Goal: Task Accomplishment & Management: Manage account settings

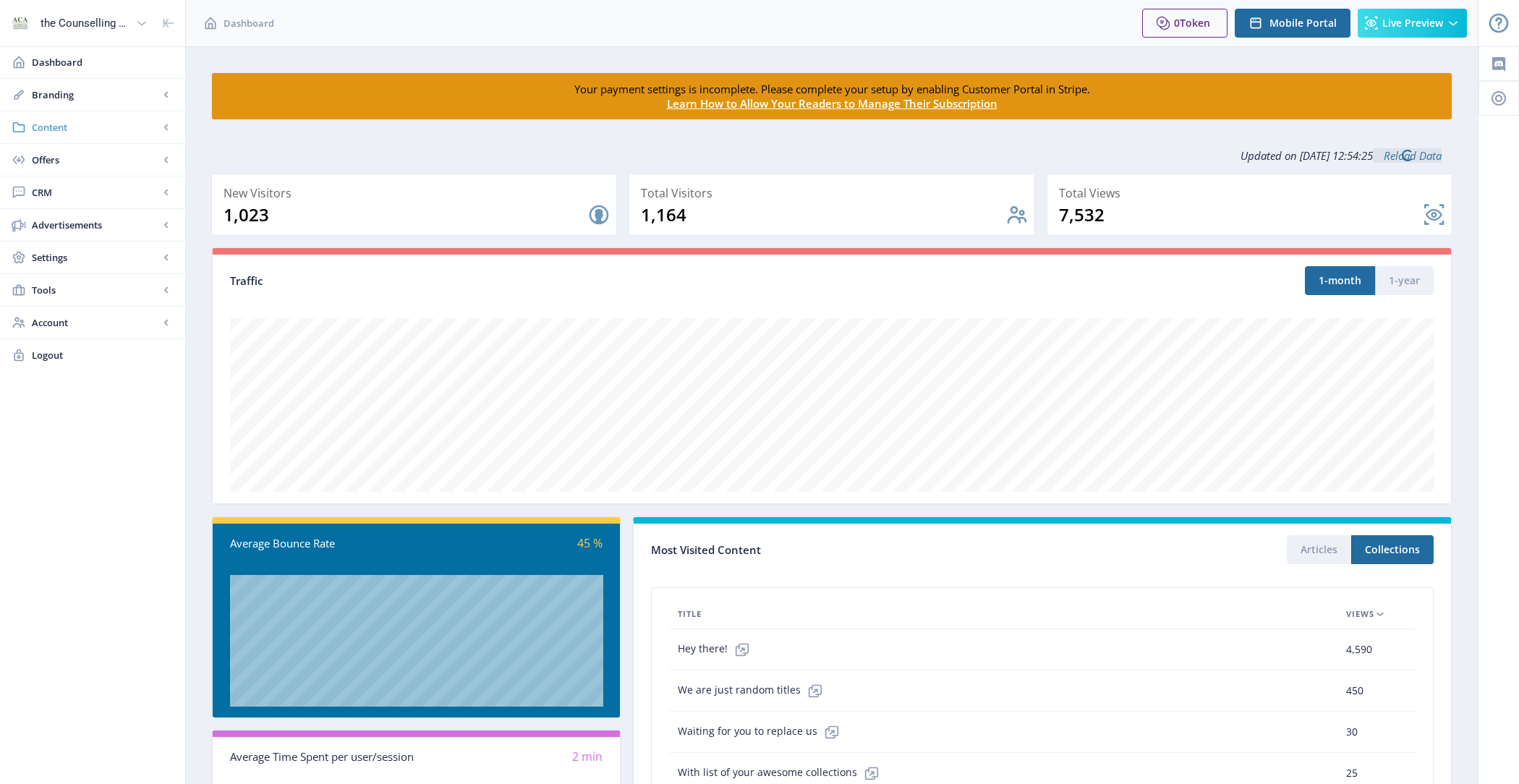
click at [93, 123] on span "Content" at bounding box center [95, 127] width 127 height 14
click at [115, 183] on link "Collections" at bounding box center [93, 193] width 157 height 32
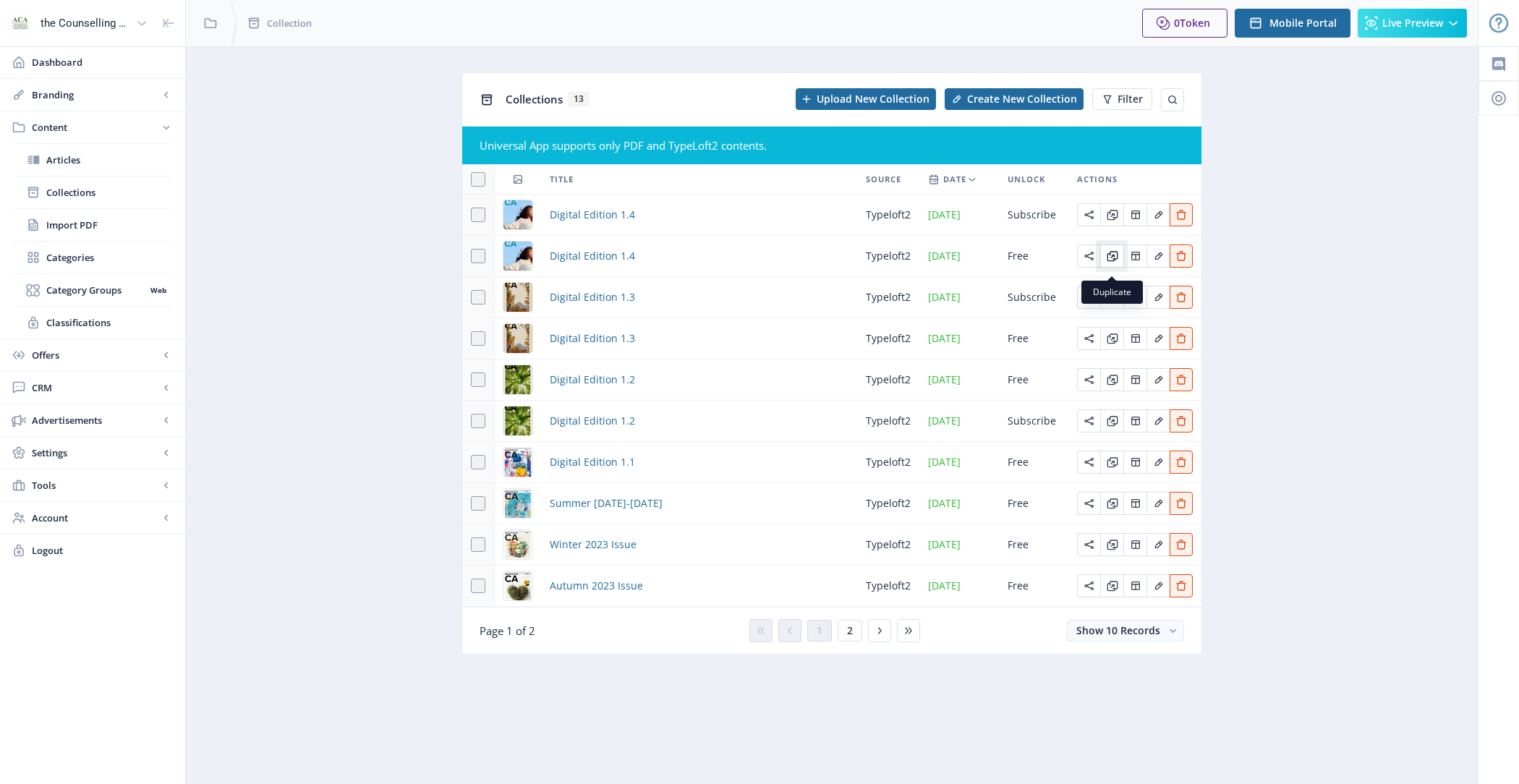
click at [1113, 261] on icon "Edit page" at bounding box center [1110, 257] width 8 height 8
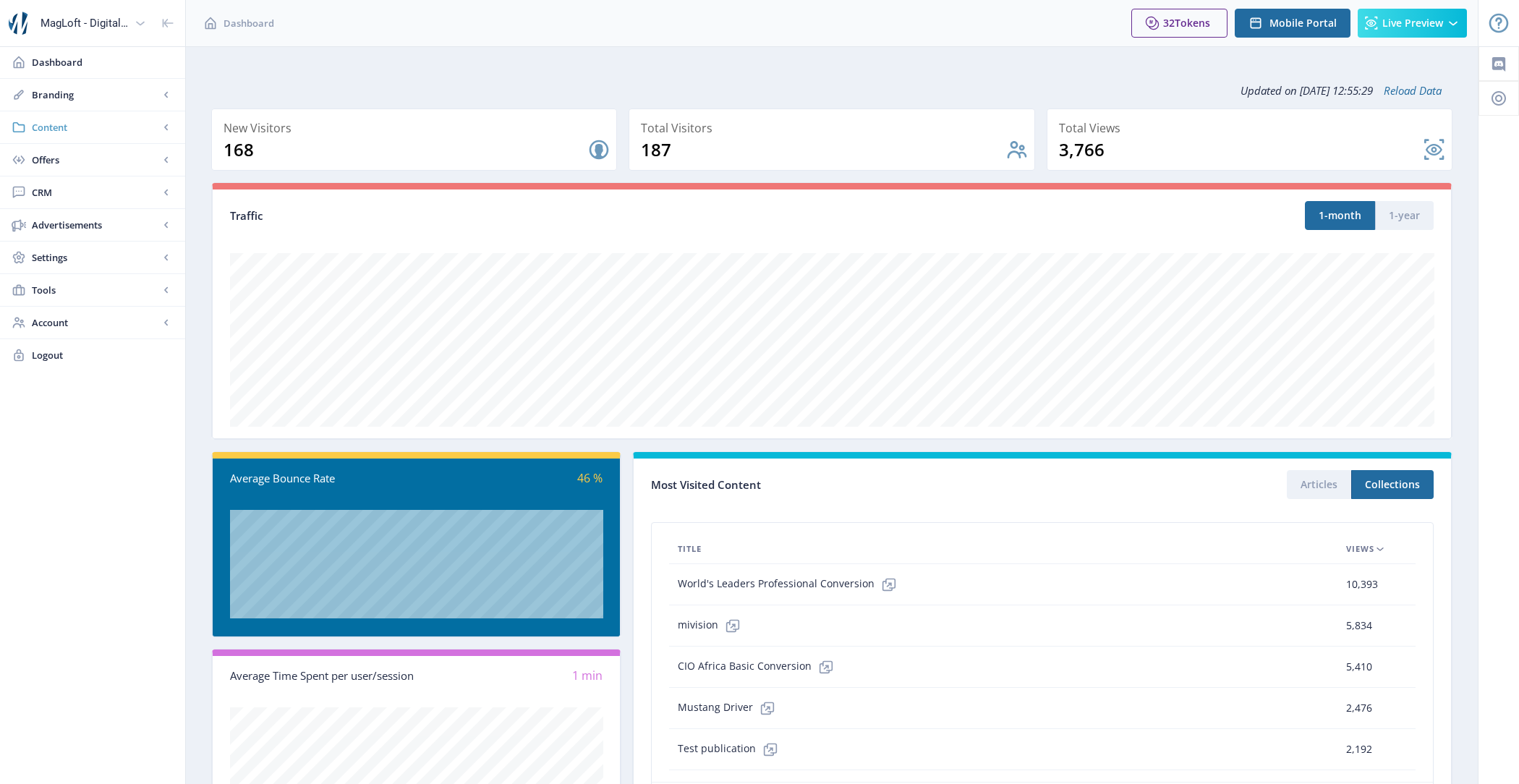
click at [70, 131] on span "Content" at bounding box center [95, 127] width 127 height 14
click at [94, 182] on link "Collections" at bounding box center [93, 193] width 157 height 32
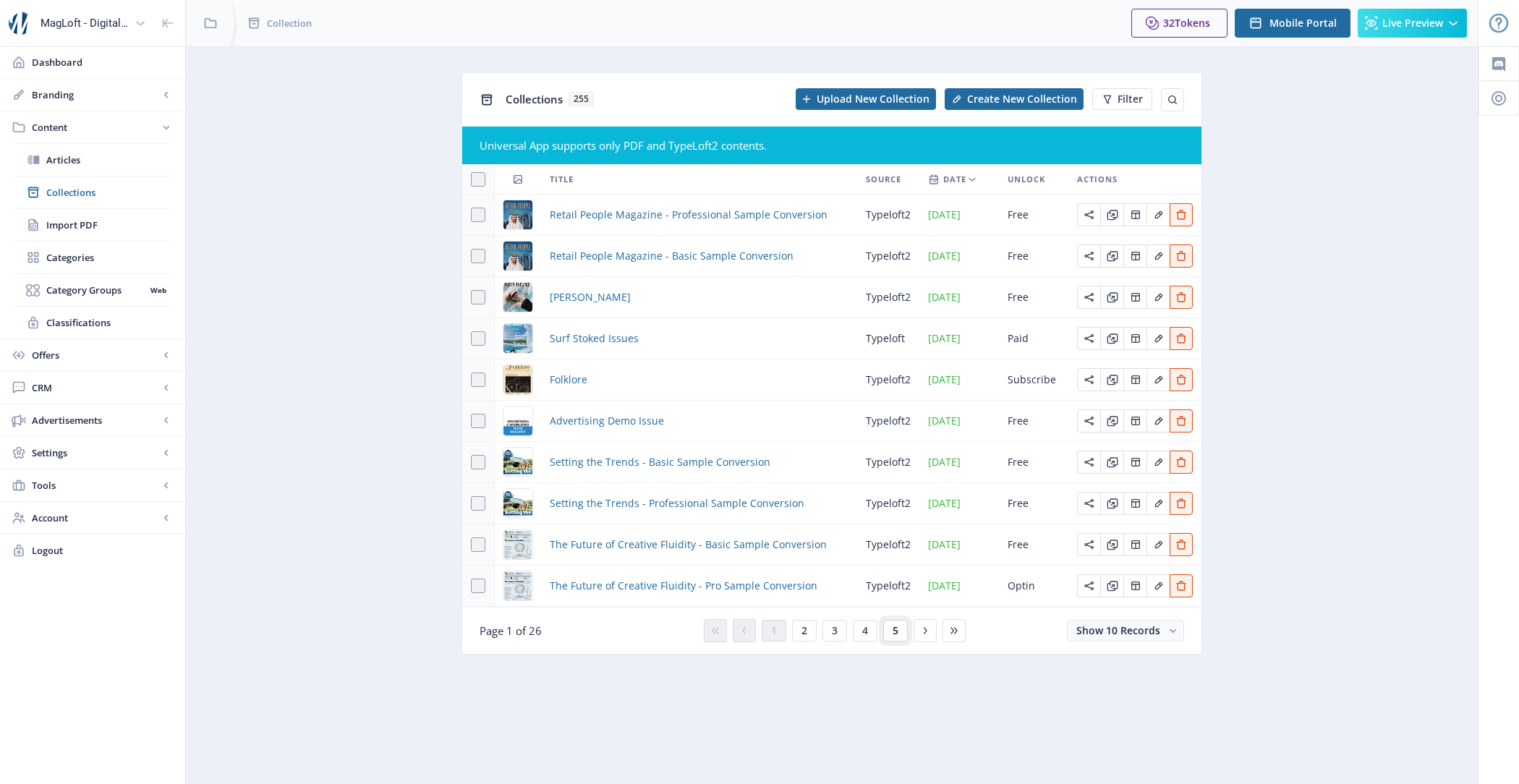
click at [893, 632] on span "5" at bounding box center [895, 631] width 6 height 12
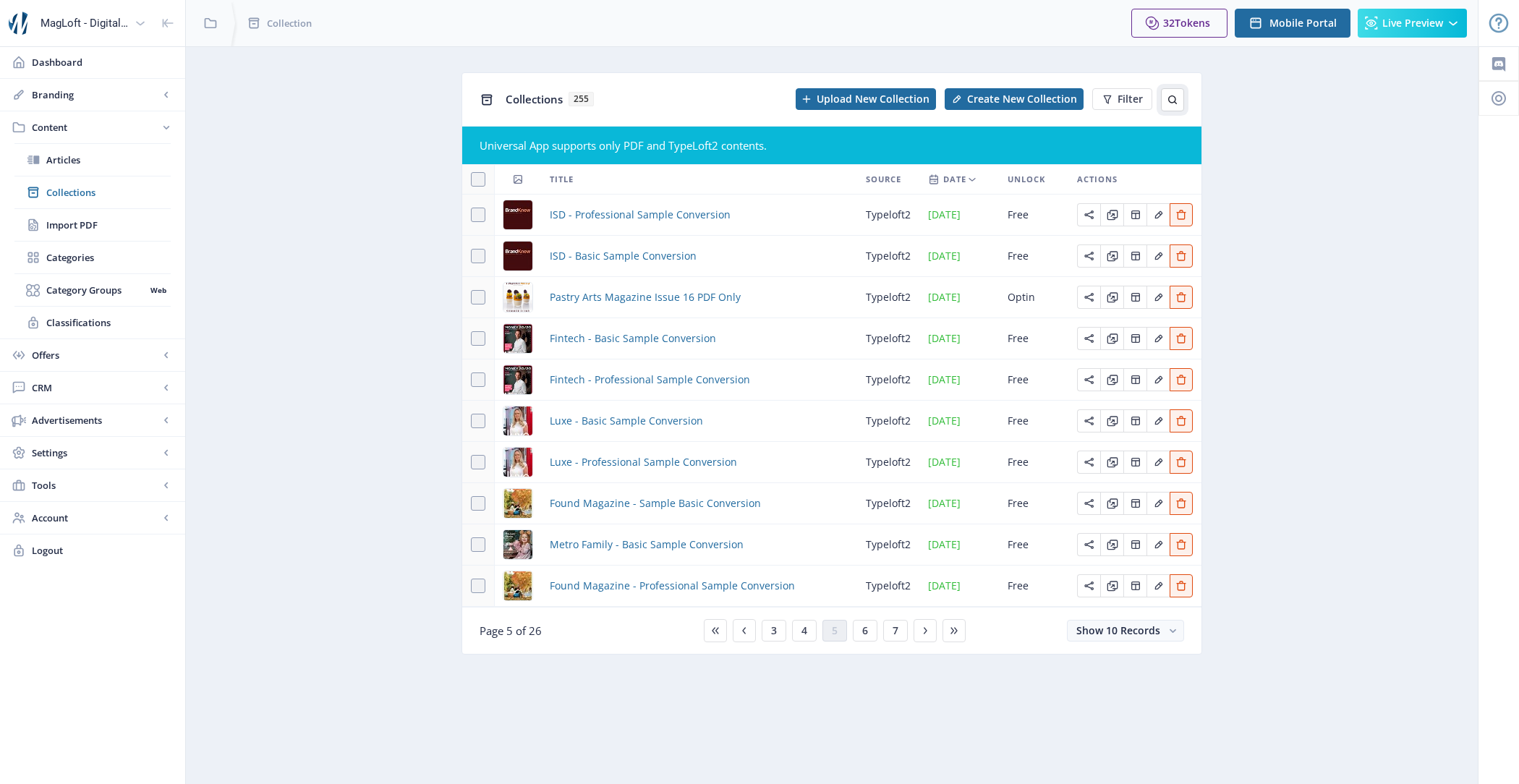
click at [1174, 103] on icon at bounding box center [1172, 100] width 12 height 12
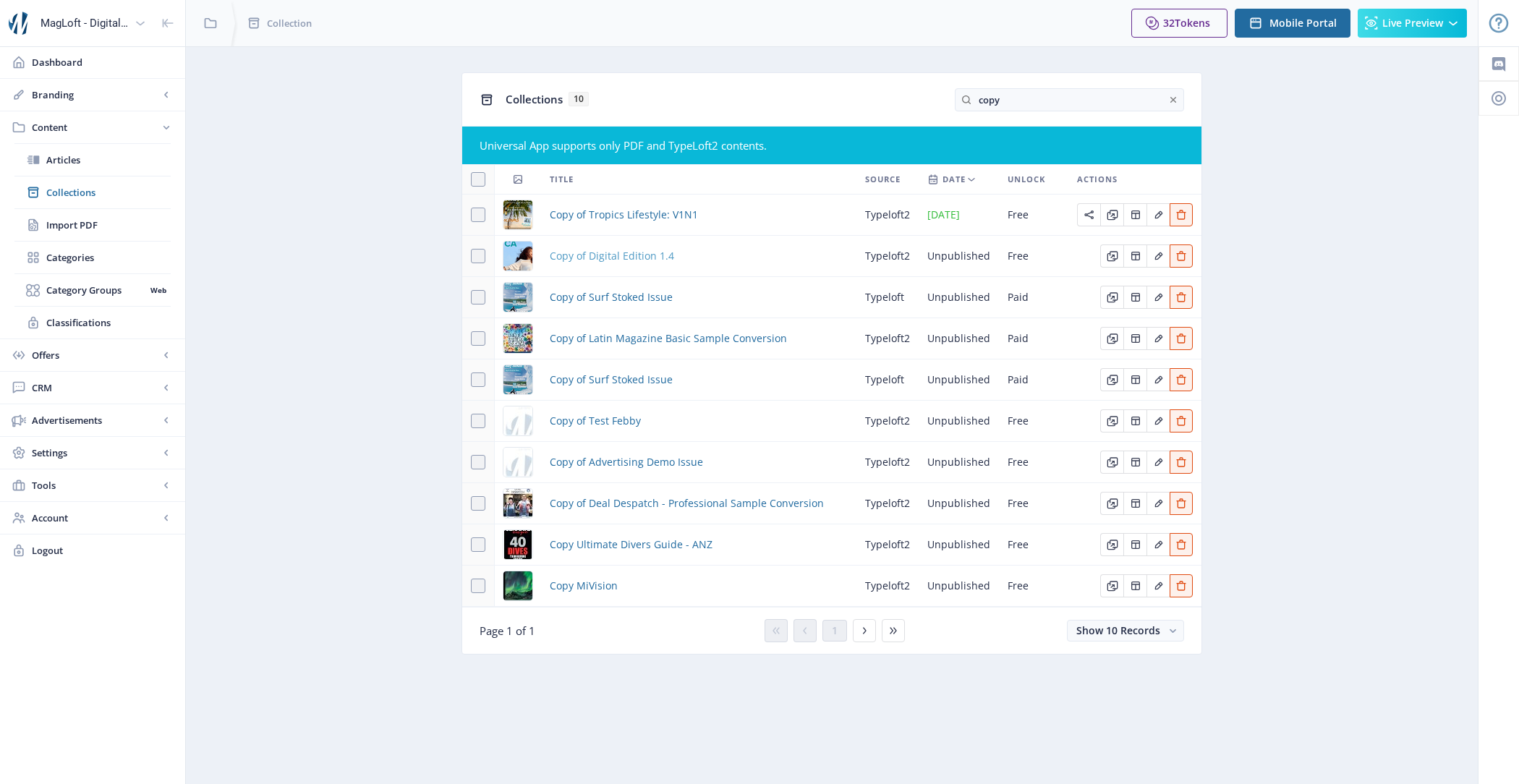
type input "copy"
click at [630, 252] on span "Copy of Digital Edition 1.4" at bounding box center [612, 256] width 125 height 18
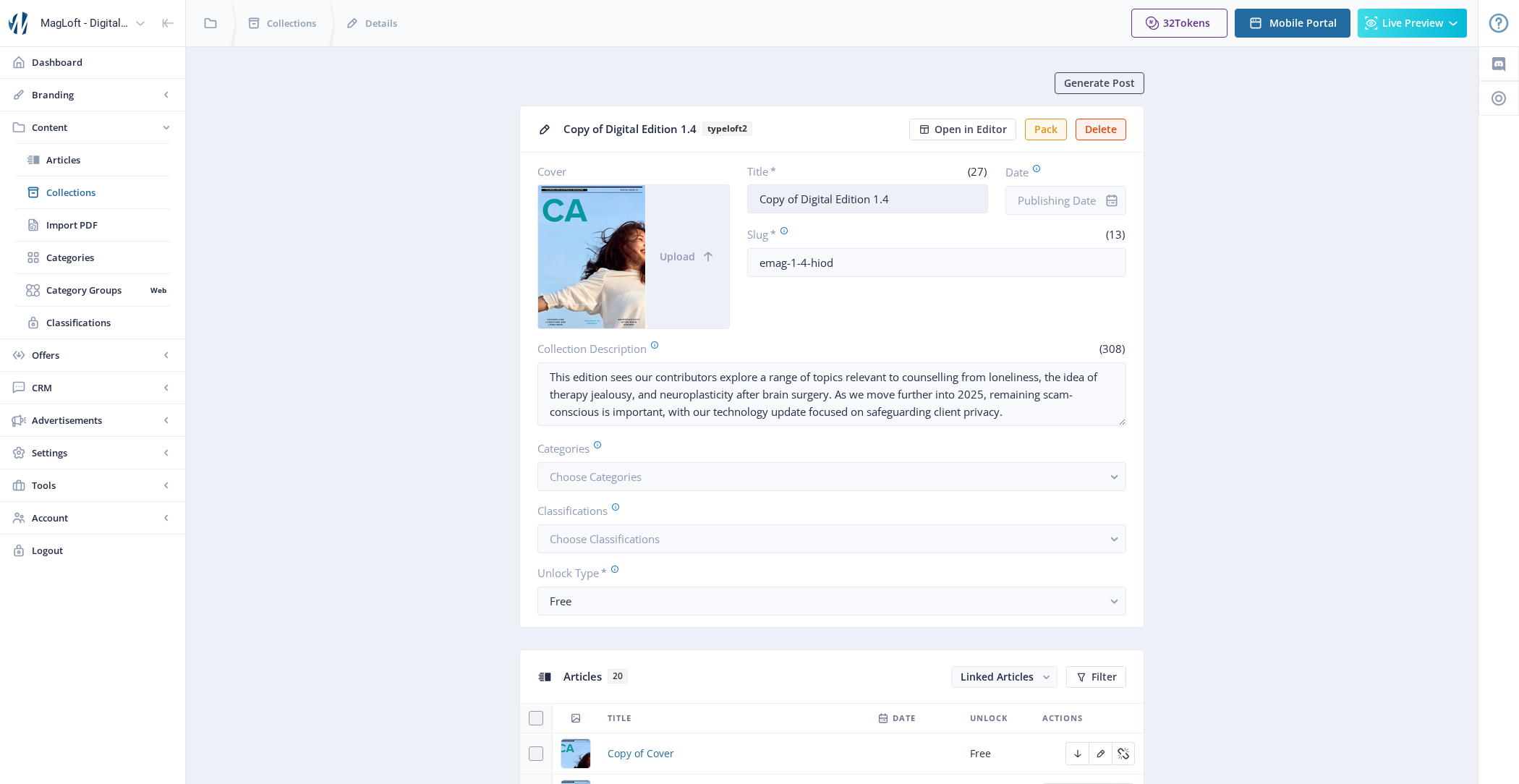
drag, startPoint x: 898, startPoint y: 193, endPoint x: 748, endPoint y: 187, distance: 150.1
click at [748, 187] on input "Copy of Digital Edition 1.4" at bounding box center [868, 199] width 242 height 29
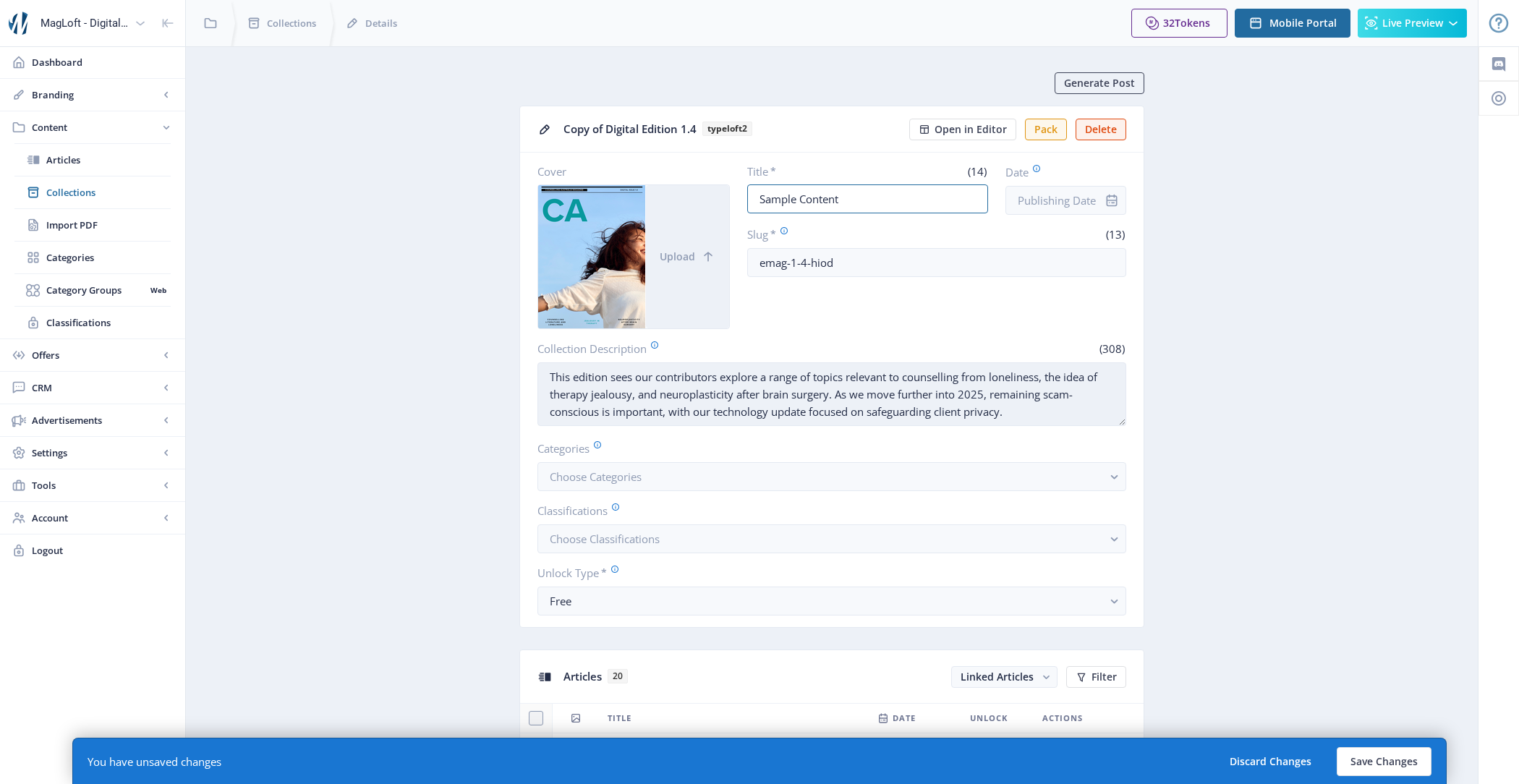
type input "Sample Content"
click at [1015, 407] on textarea "This edition sees our contributors explore a range of topics relevant to counse…" at bounding box center [832, 395] width 589 height 64
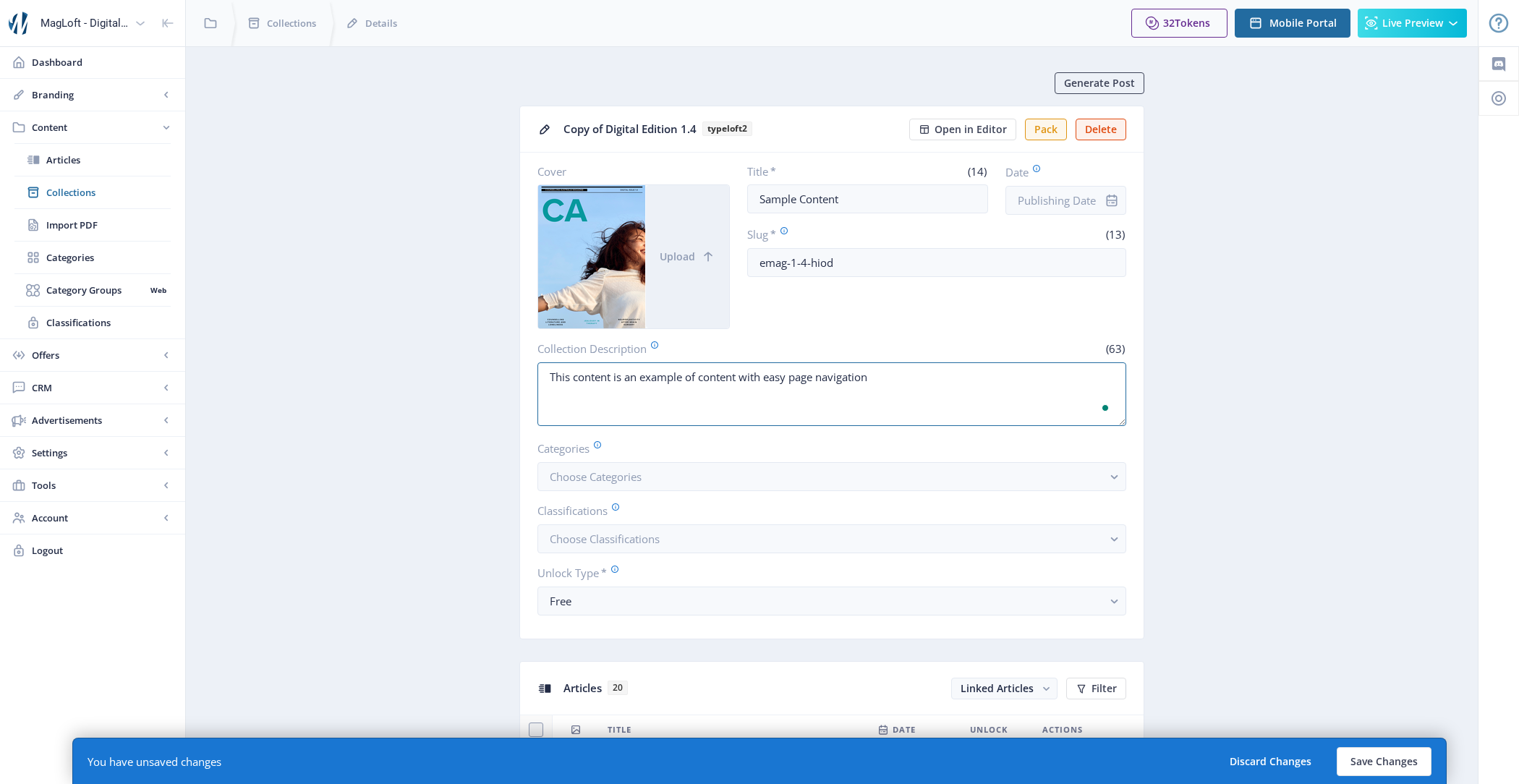
type textarea "This content is an example of content with easy page navigation"
drag, startPoint x: 1379, startPoint y: 759, endPoint x: 1344, endPoint y: 689, distance: 78.3
click at [1412, 768] on button "Save Changes" at bounding box center [1384, 761] width 95 height 29
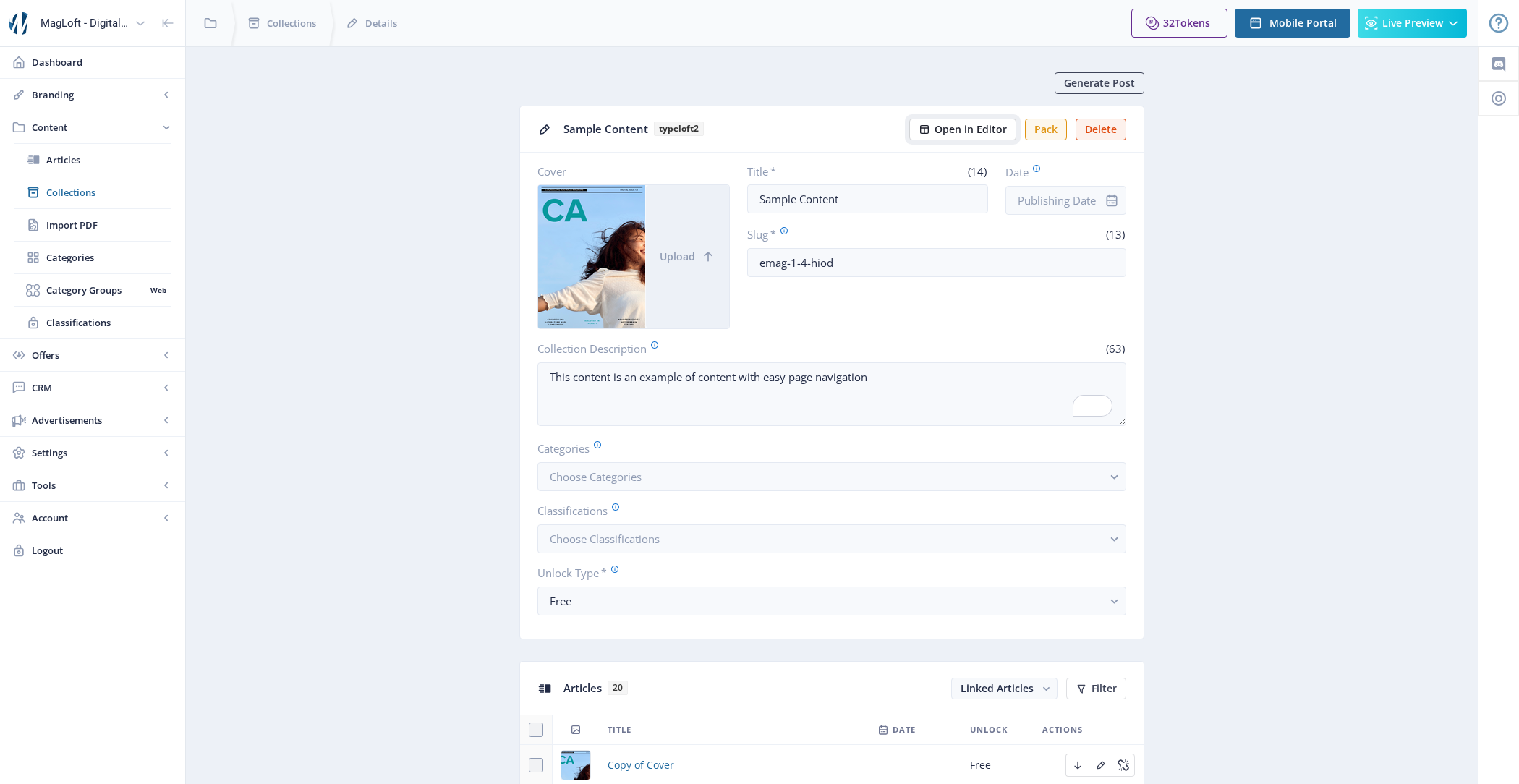
click at [982, 130] on span "Open in Editor" at bounding box center [970, 130] width 72 height 12
